Goal: Use online tool/utility: Utilize a website feature to perform a specific function

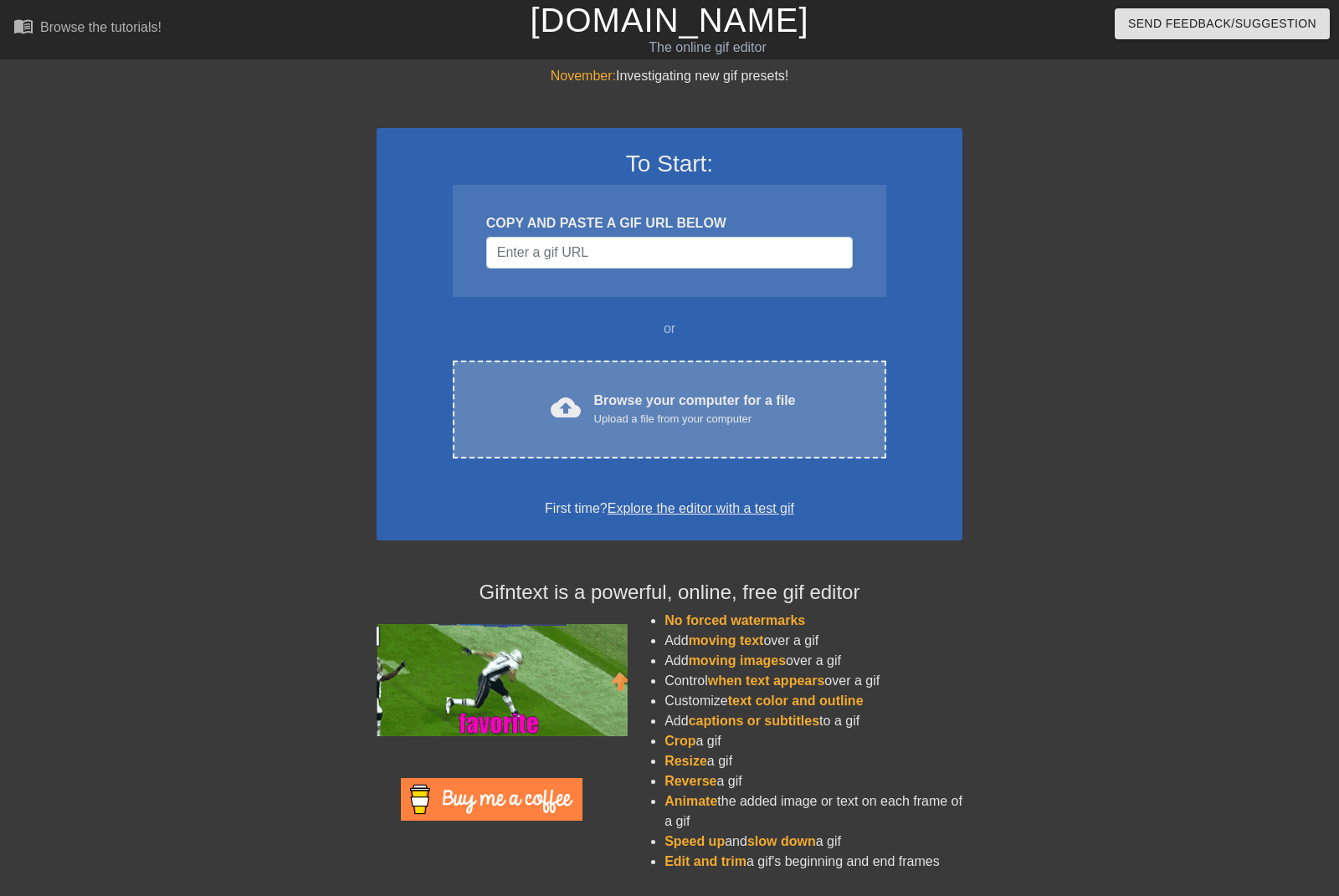
click at [674, 440] on div "cloud_upload Browse your computer for a file Upload a file from your computer C…" at bounding box center [670, 410] width 433 height 98
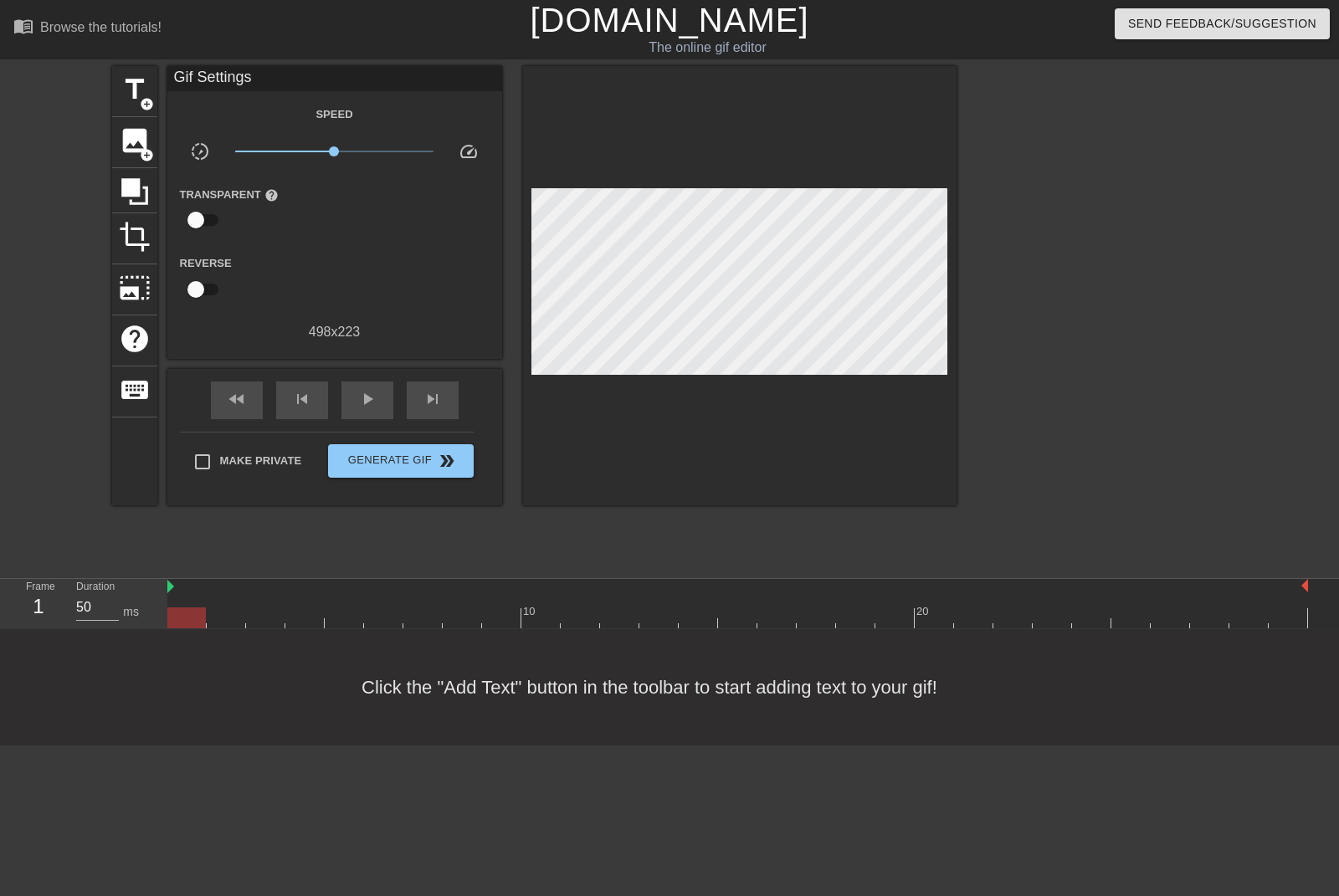
click at [997, 303] on div at bounding box center [1102, 318] width 251 height 502
click at [130, 87] on span "title" at bounding box center [134, 89] width 32 height 32
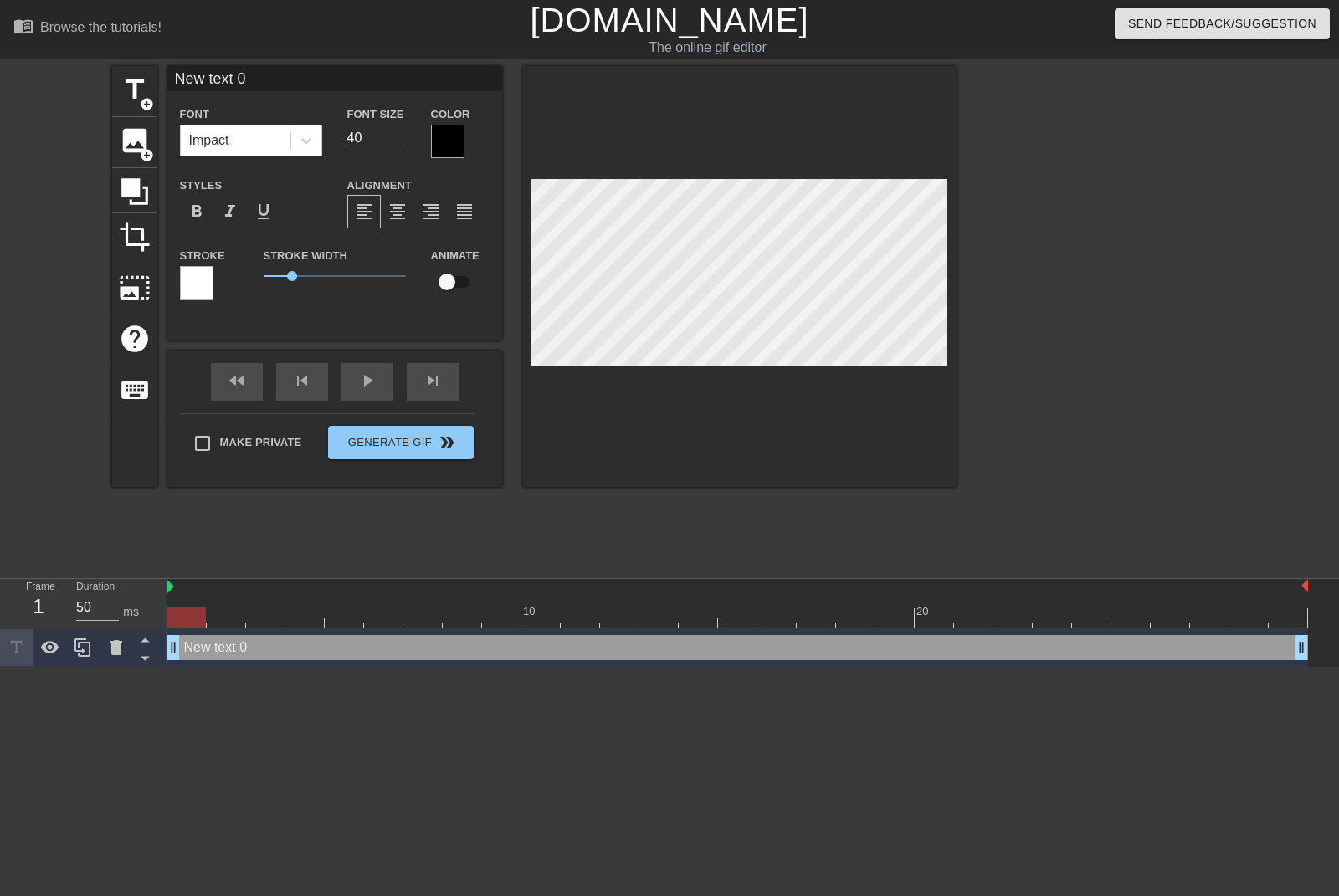
scroll to position [3, 3]
type input "D"
type textarea "D"
type input "De"
type textarea "De"
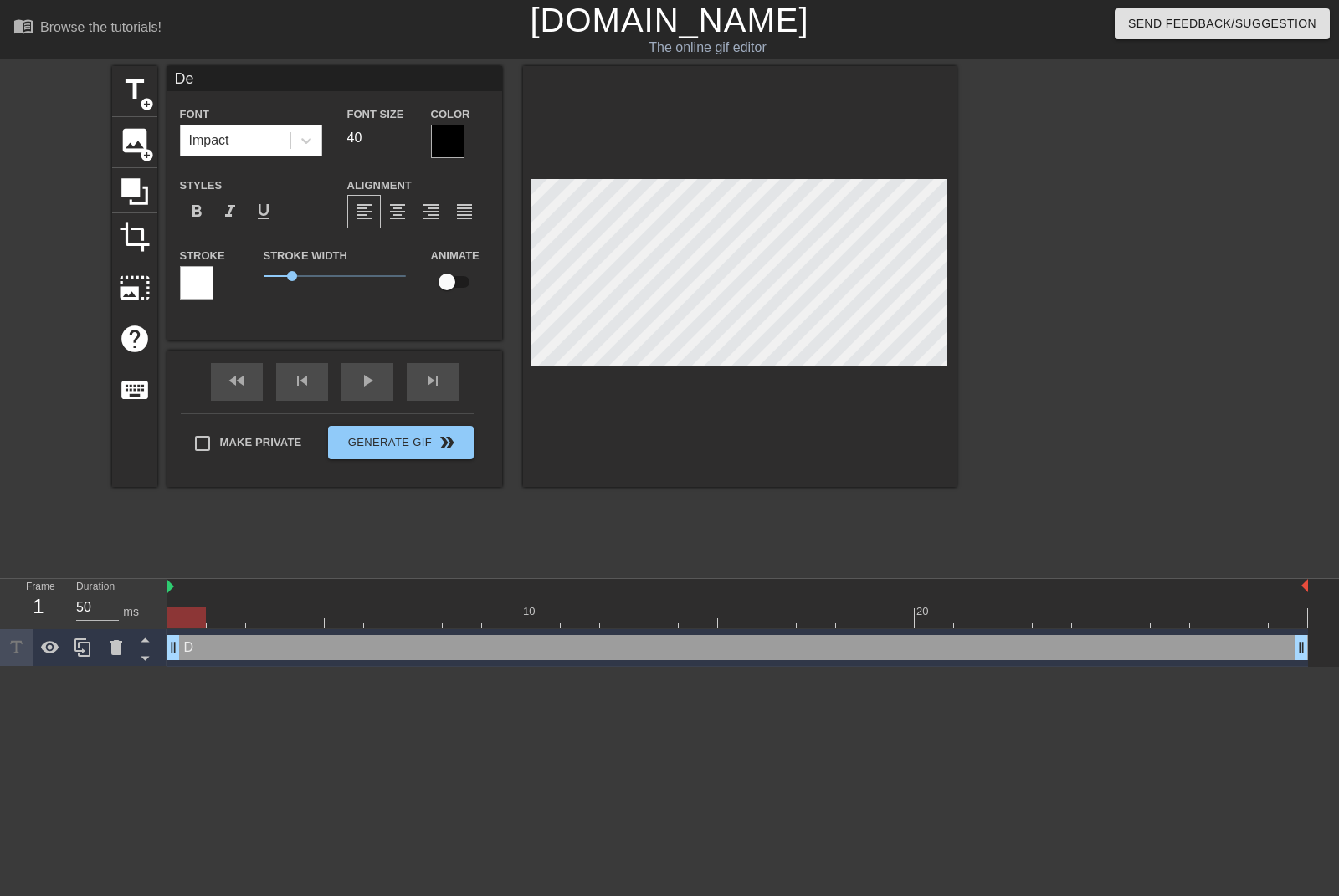
type input "Dem"
type textarea "Dem"
type input "Demo"
type textarea "Demo"
type input "Democ"
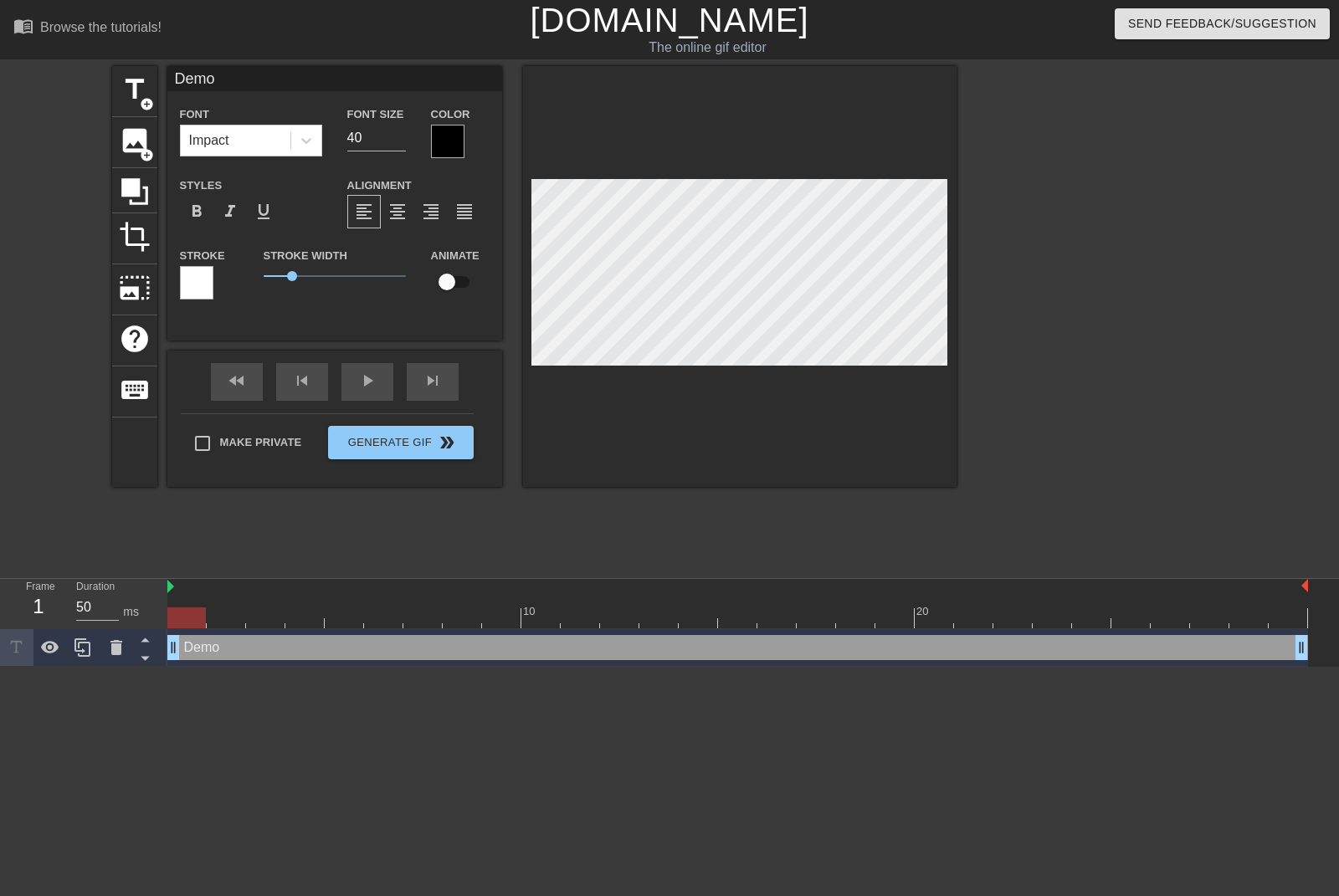
type textarea "Democ"
type input "Democr"
type textarea "Democr"
type input "Democra"
type textarea "Democra"
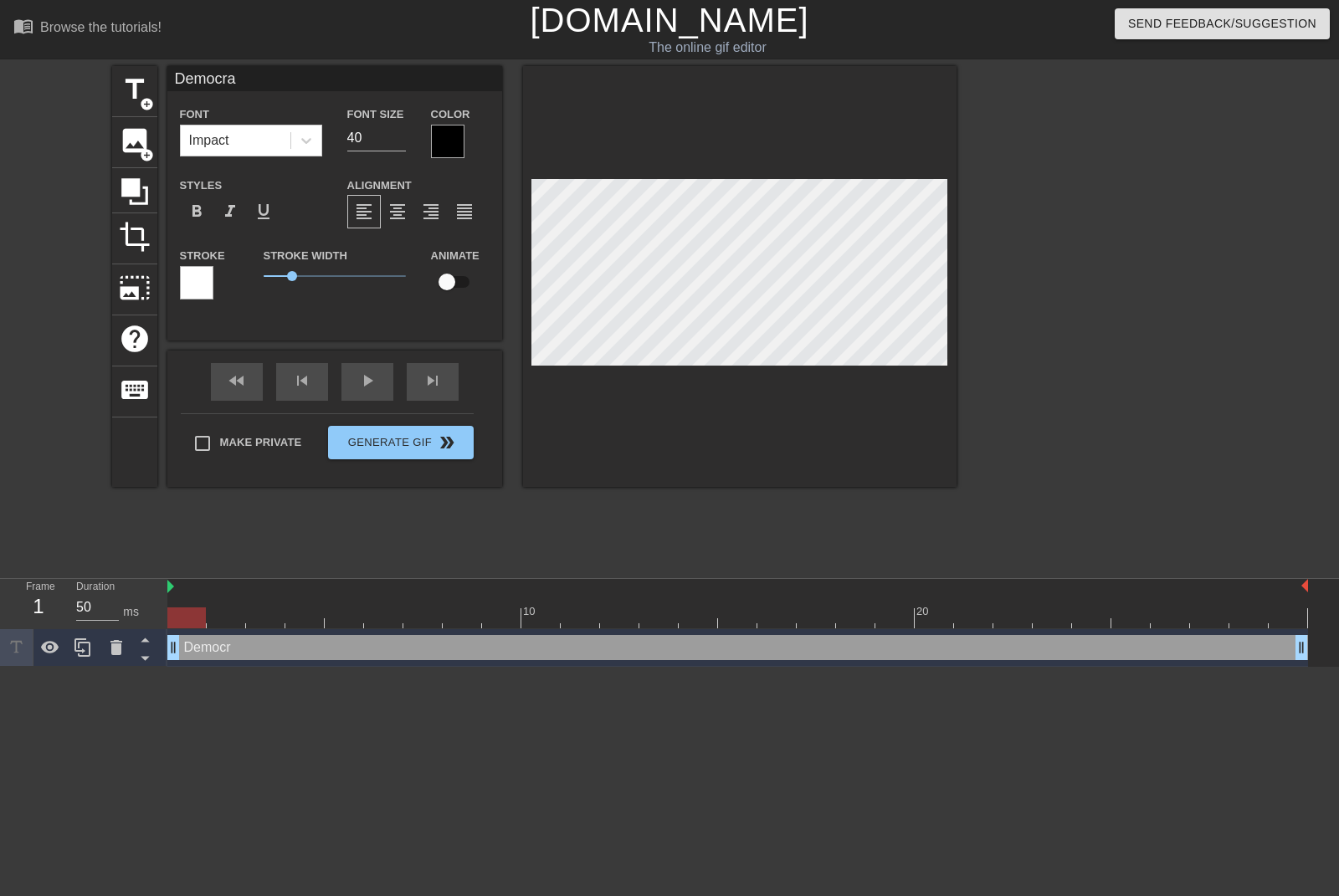
type input "Democrac"
type textarea "Democrac"
type input "Democracy"
type textarea "Democracy"
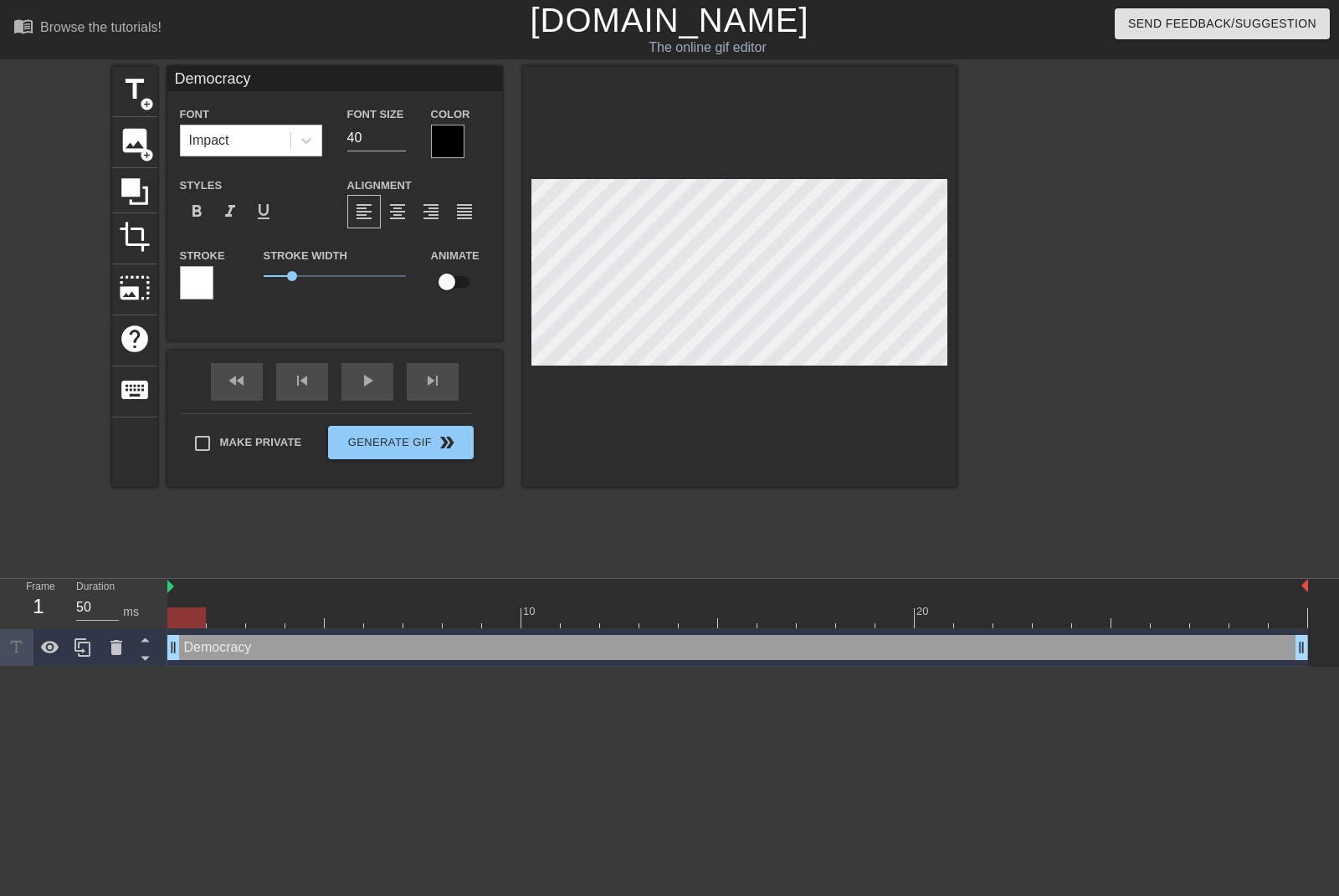
click at [448, 145] on div at bounding box center [448, 142] width 34 height 34
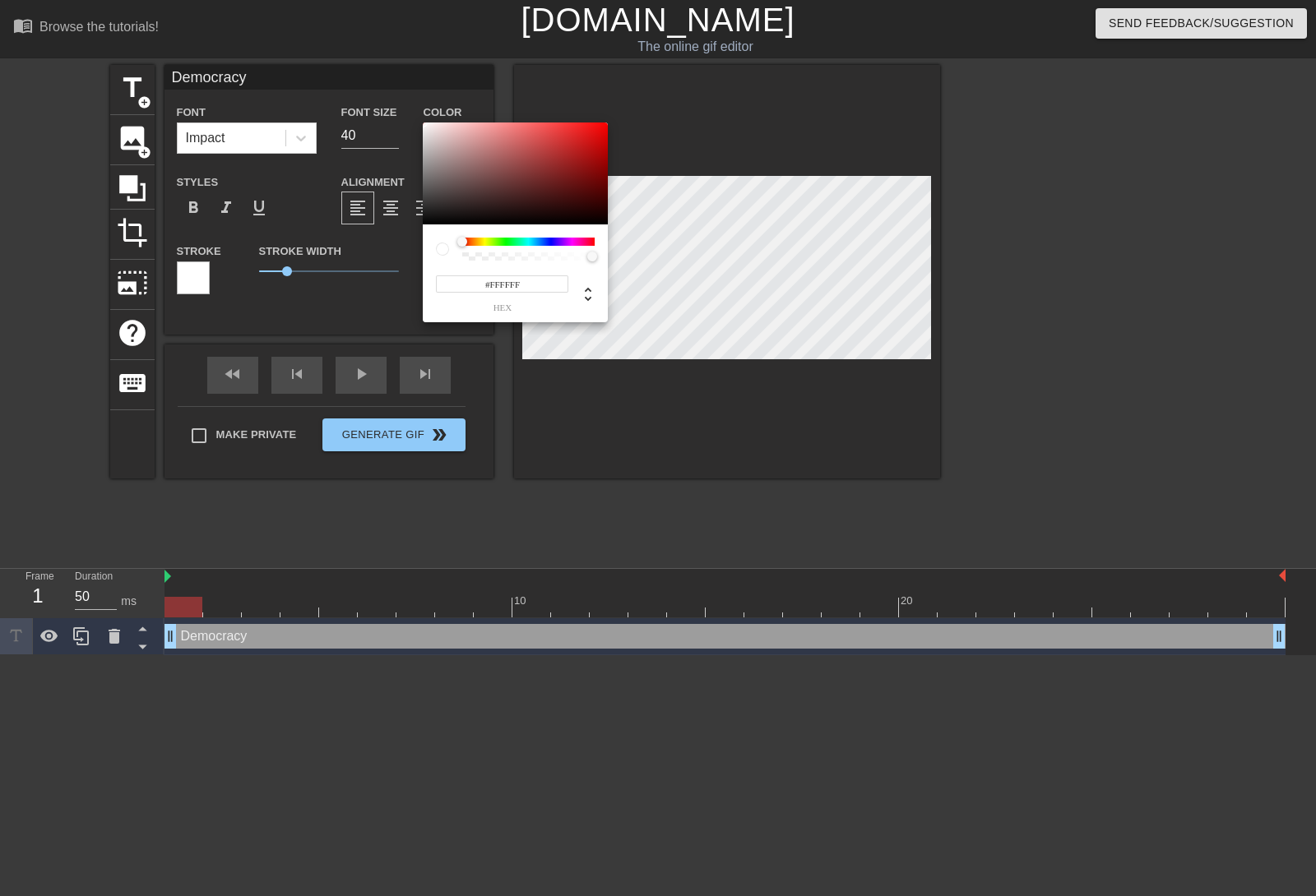
drag, startPoint x: 430, startPoint y: 176, endPoint x: 420, endPoint y: 110, distance: 66.8
click at [420, 110] on div "#FFFFFF hex" at bounding box center [658, 448] width 1316 height 896
type input "#000000"
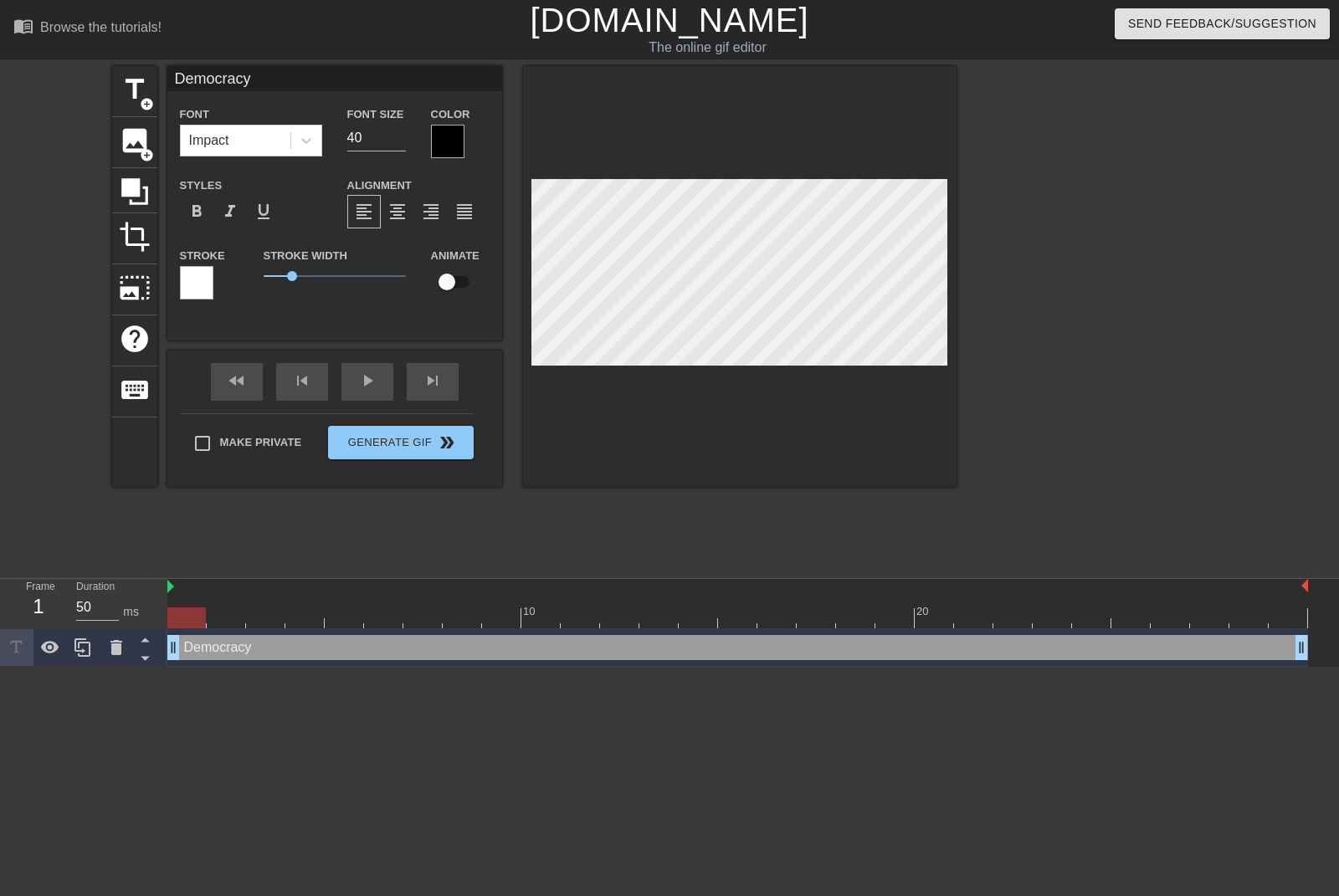
click at [447, 144] on div at bounding box center [448, 142] width 34 height 34
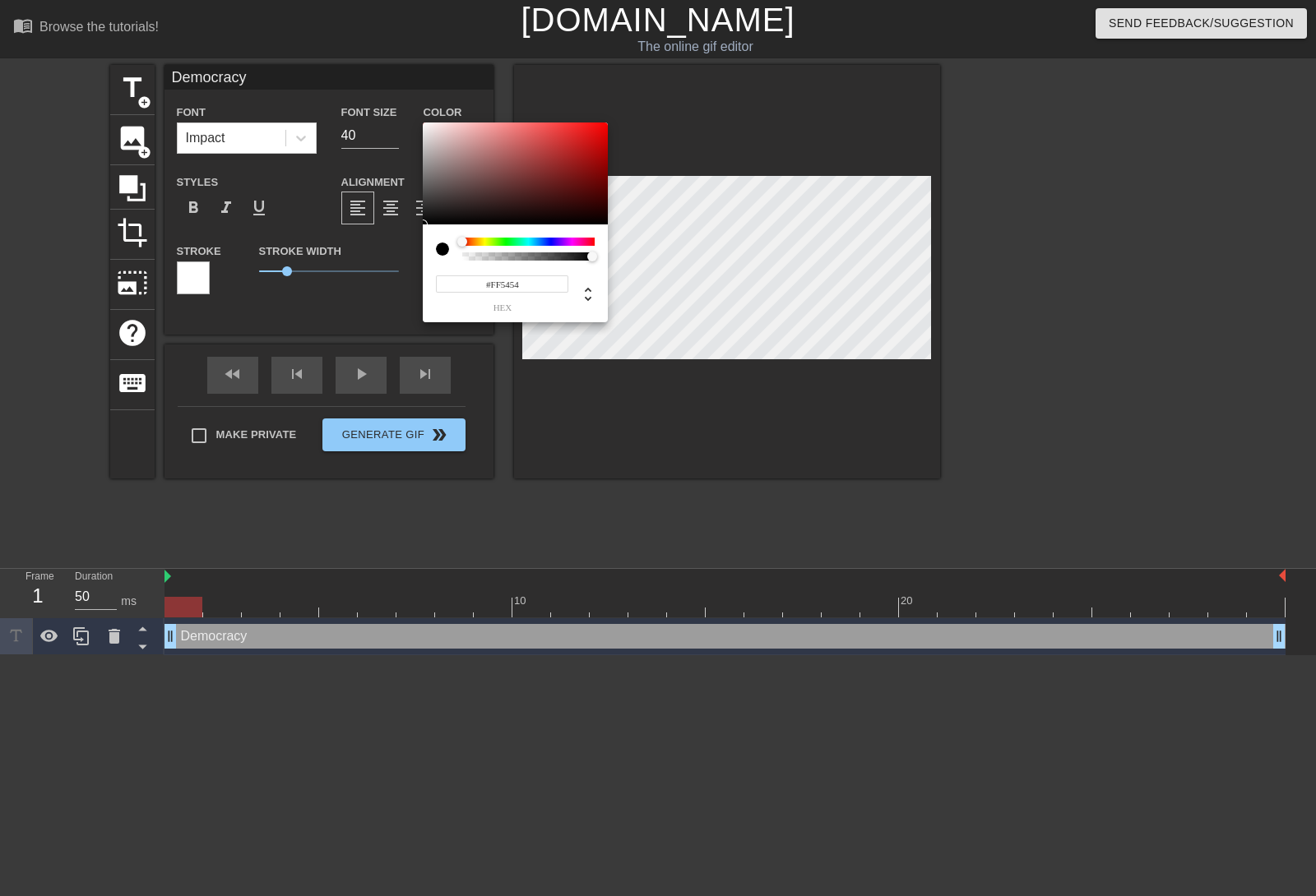
type input "#FFFFFF"
drag, startPoint x: 444, startPoint y: 149, endPoint x: 410, endPoint y: 103, distance: 57.2
click at [410, 103] on div "#FFFFFF hex" at bounding box center [658, 448] width 1316 height 896
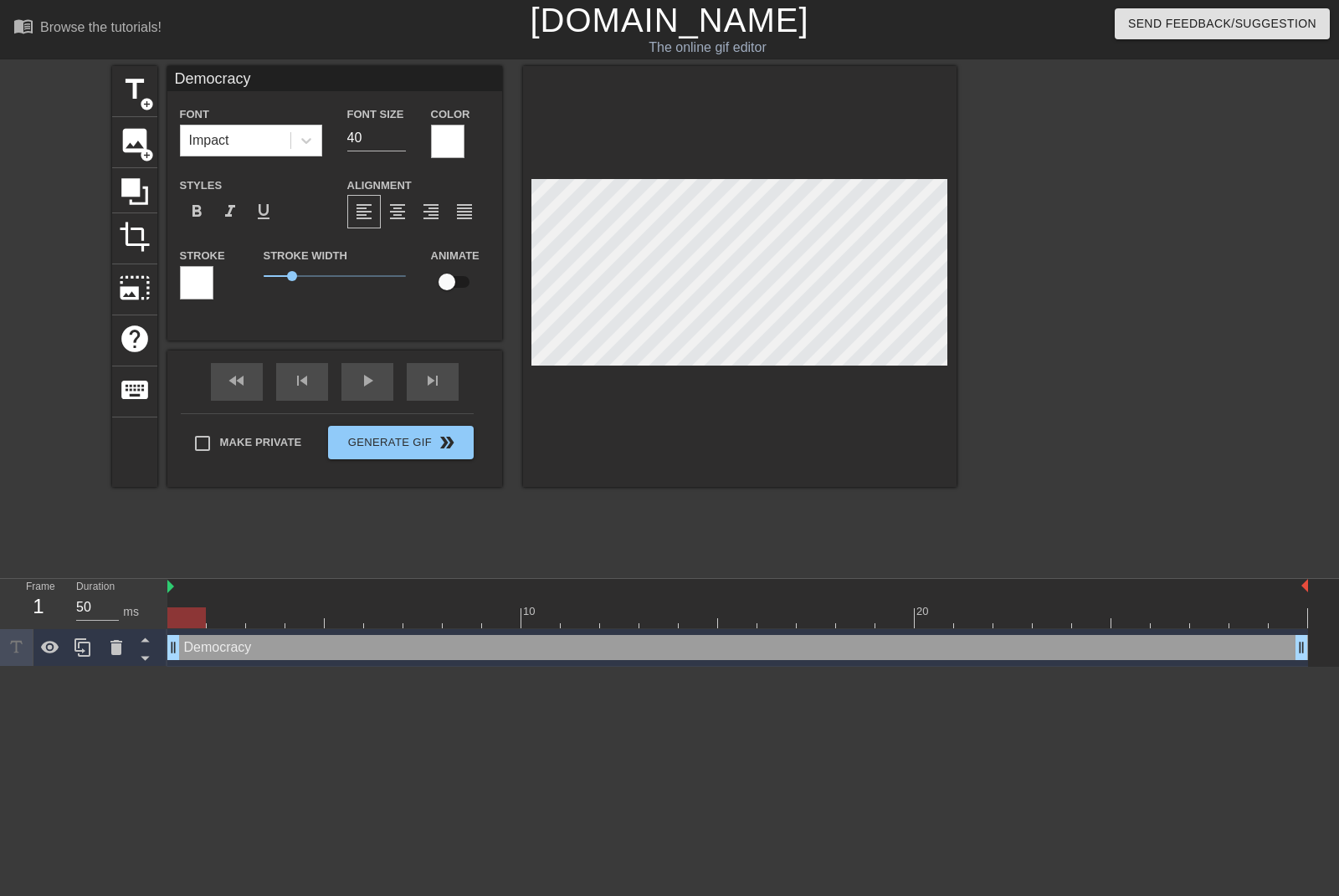
click at [200, 282] on div at bounding box center [196, 283] width 34 height 34
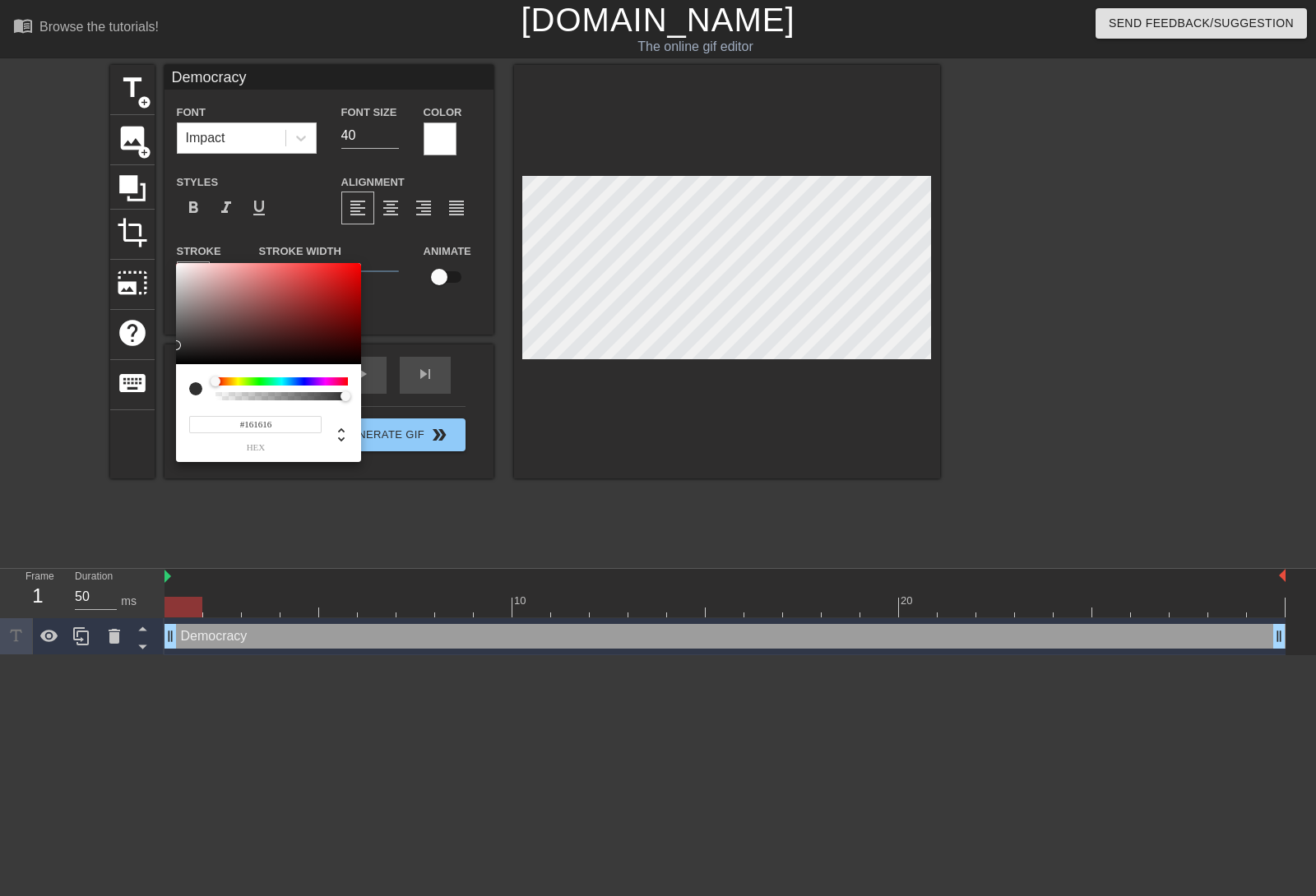
type input "#000000"
drag, startPoint x: 212, startPoint y: 293, endPoint x: 154, endPoint y: 440, distance: 158.0
click at [154, 440] on div "#000000 hex" at bounding box center [658, 448] width 1316 height 896
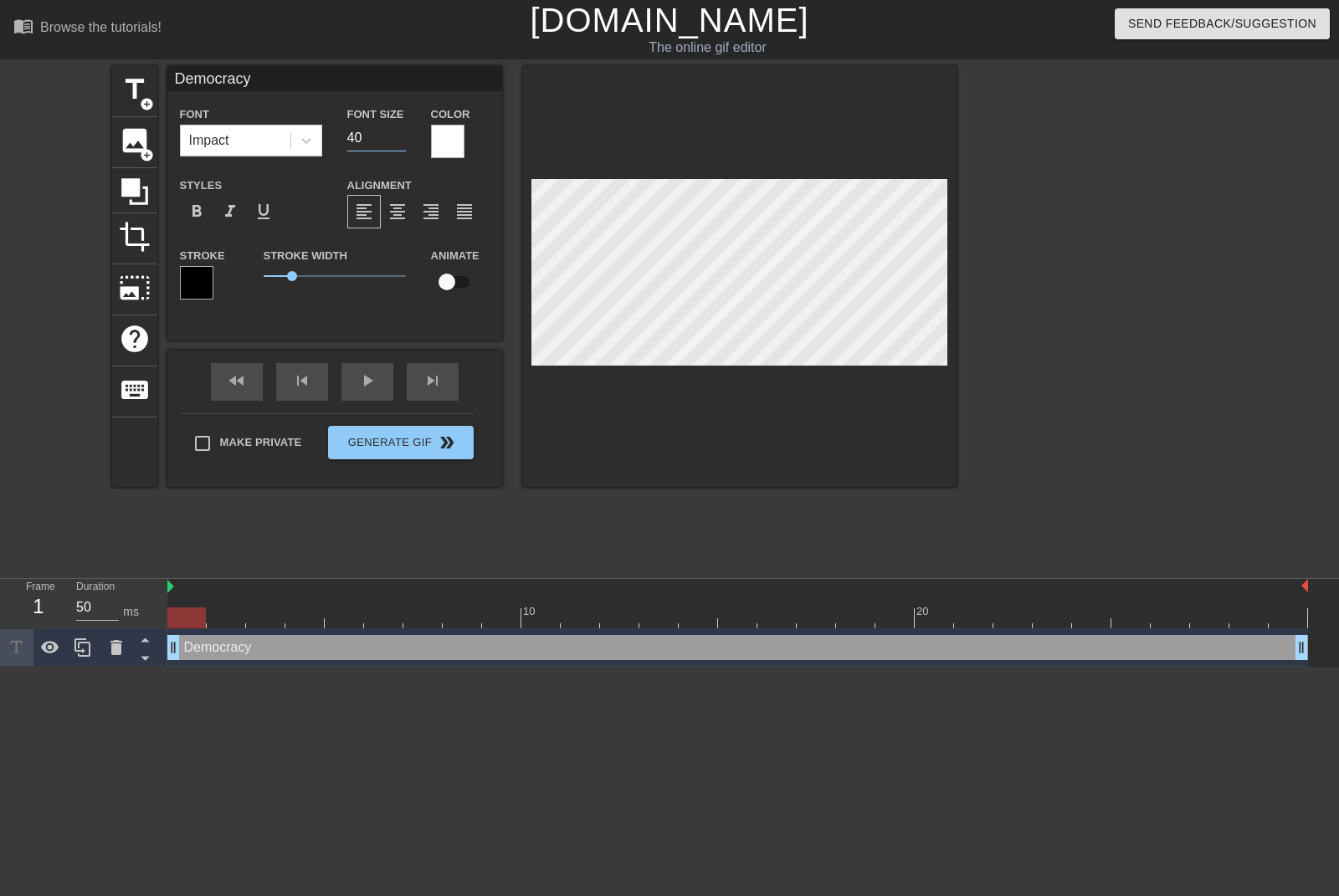
drag, startPoint x: 341, startPoint y: 131, endPoint x: 258, endPoint y: 121, distance: 83.6
click at [258, 121] on div "Font Impact Font Size 40 Color" at bounding box center [334, 131] width 335 height 55
type input "20"
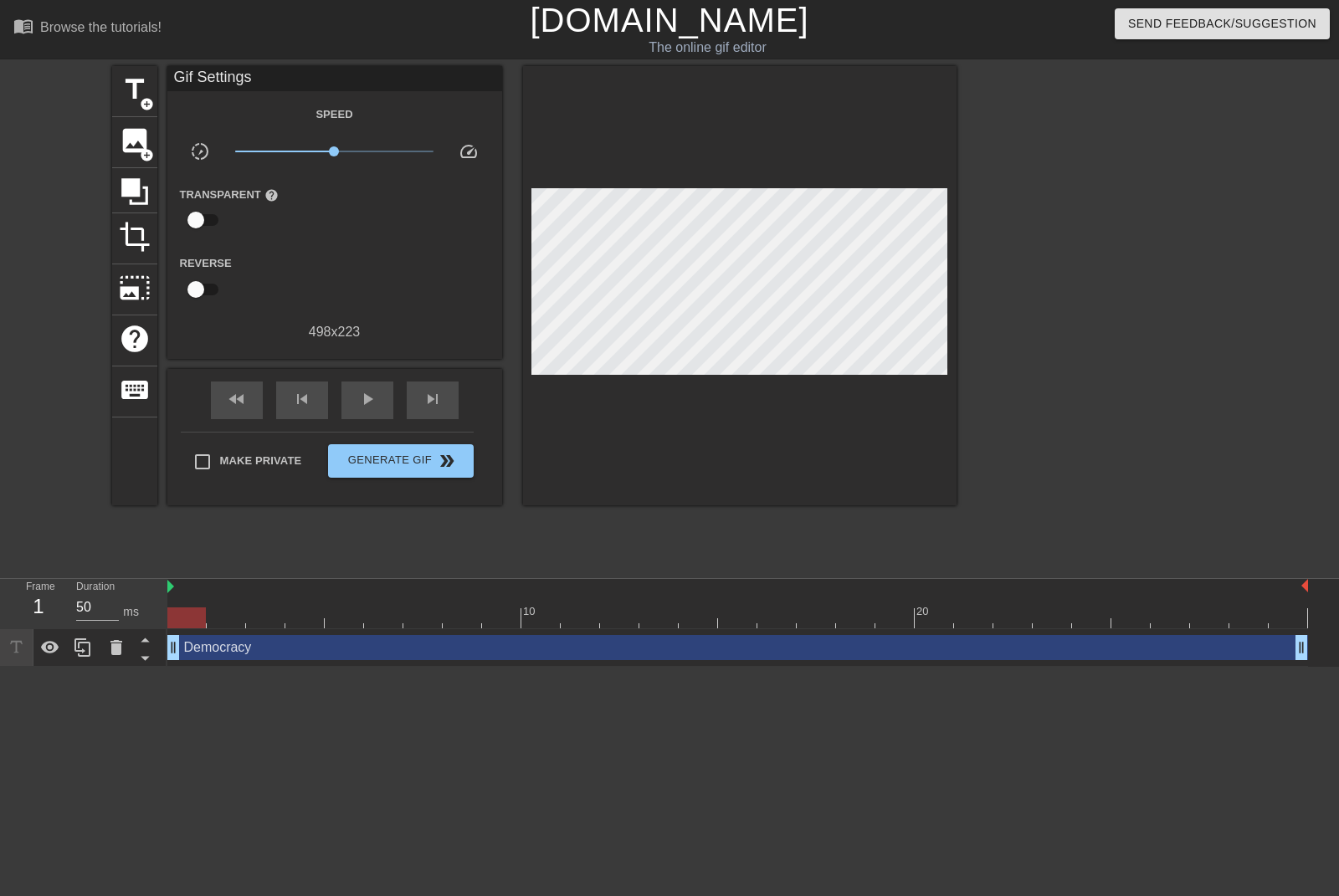
click at [1052, 368] on div at bounding box center [1102, 318] width 251 height 502
click at [210, 482] on div "Make Private" at bounding box center [255, 464] width 121 height 42
click at [223, 448] on label "Make Private" at bounding box center [243, 462] width 117 height 35
click at [220, 448] on input "Make Private" at bounding box center [203, 462] width 35 height 35
checkbox input "true"
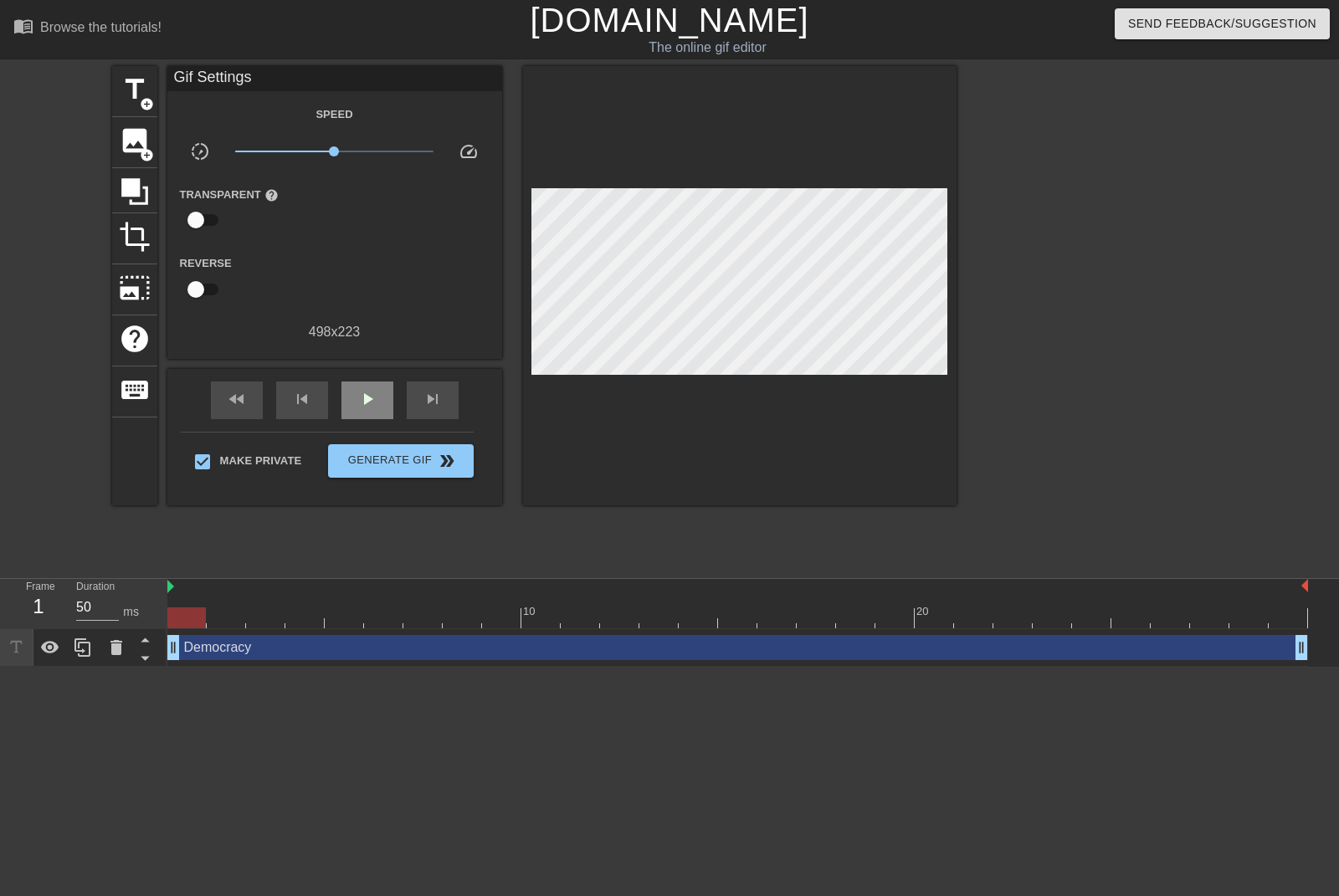
click at [375, 412] on div "play_arrow" at bounding box center [367, 401] width 52 height 38
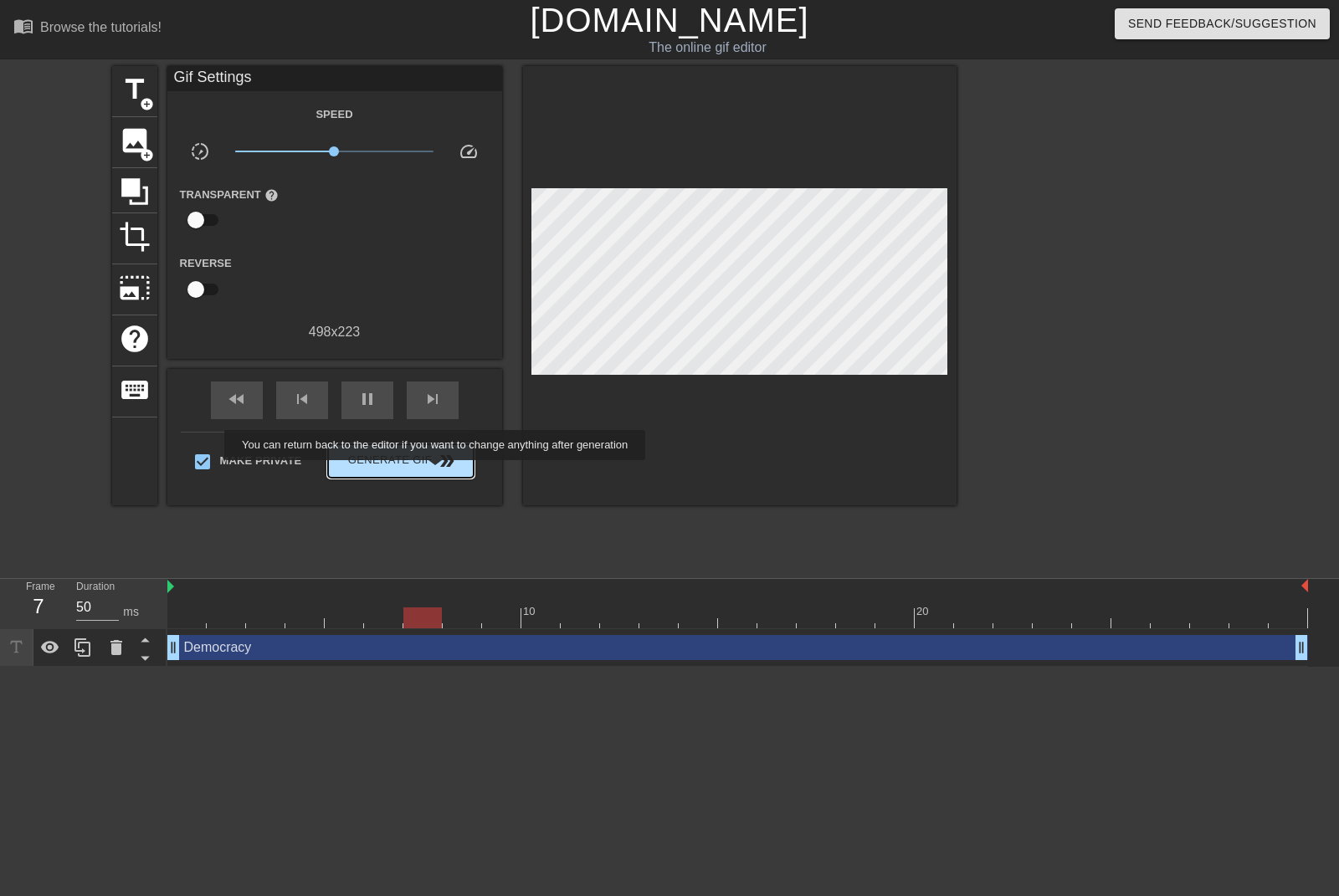
click at [437, 472] on button "Generate Gif double_arrow" at bounding box center [401, 461] width 145 height 34
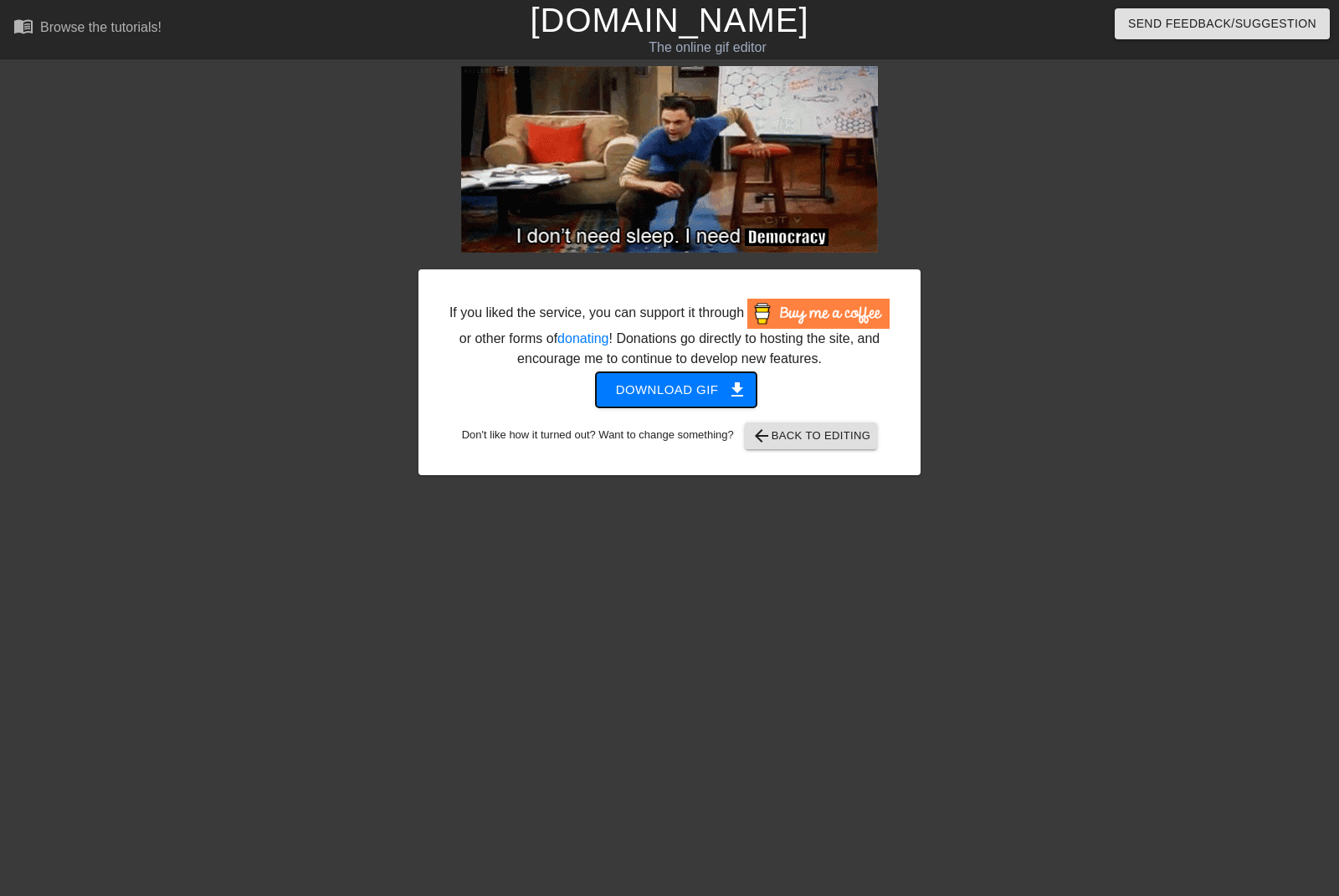
click at [674, 383] on span "Download gif get_app" at bounding box center [676, 390] width 121 height 22
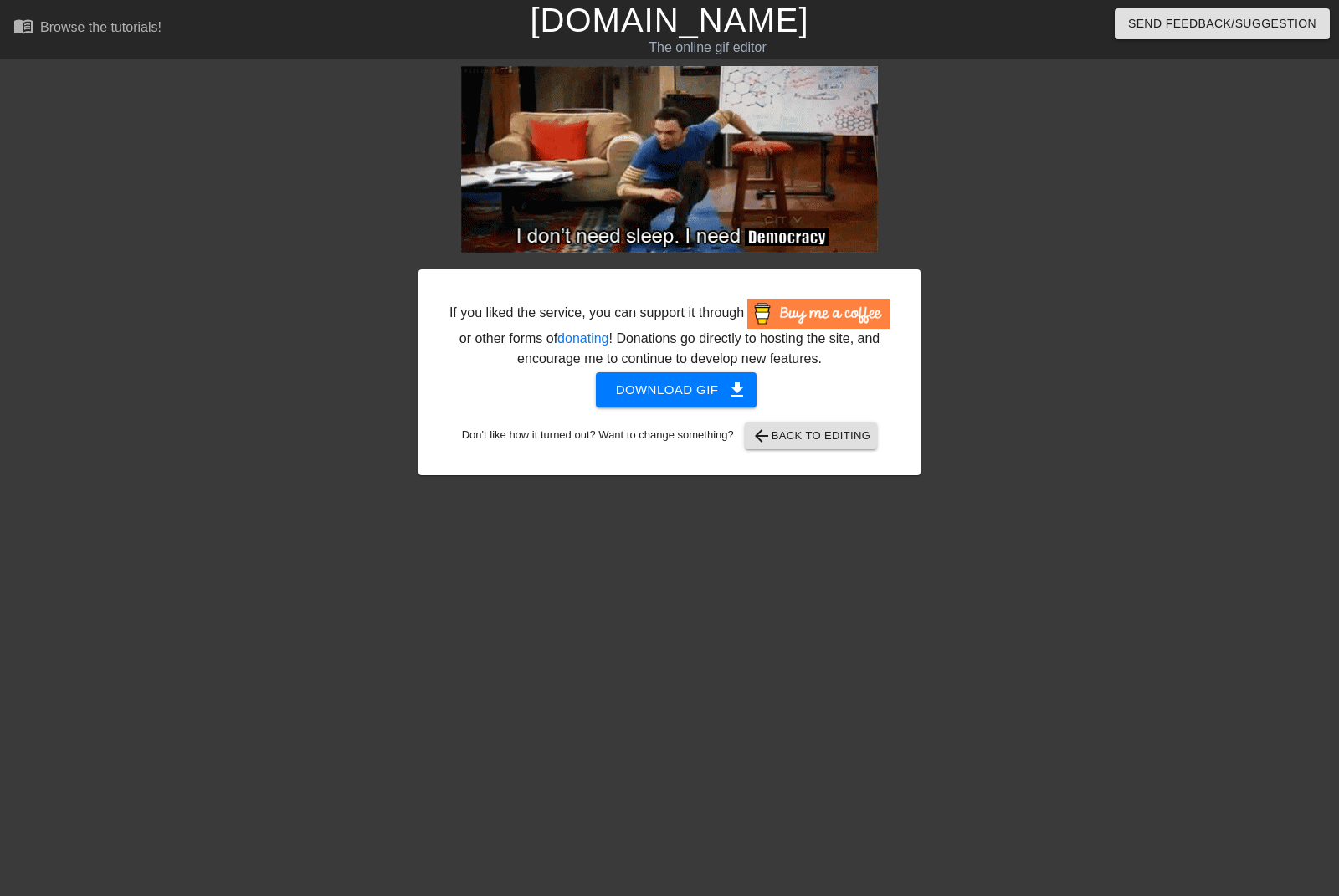
click at [1192, 226] on div "If you liked the service, you can support it through or other forms of donating…" at bounding box center [670, 318] width 1339 height 502
